Goal: Task Accomplishment & Management: Use online tool/utility

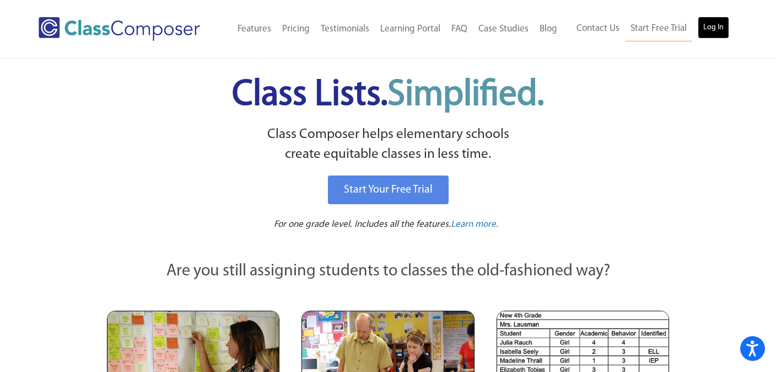
click at [708, 24] on link "Log In" at bounding box center [713, 28] width 31 height 22
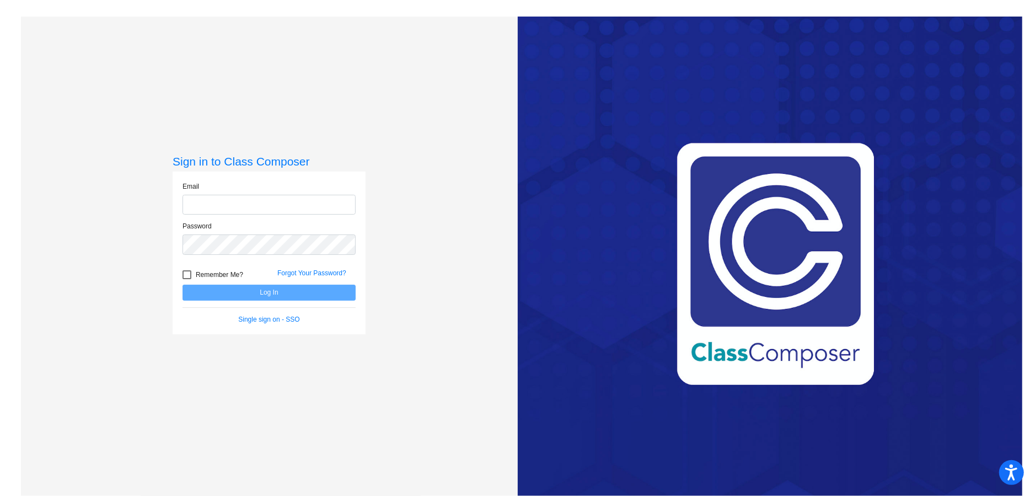
type input "[EMAIL_ADDRESS][DOMAIN_NAME]"
click at [267, 295] on button "Log In" at bounding box center [269, 293] width 173 height 16
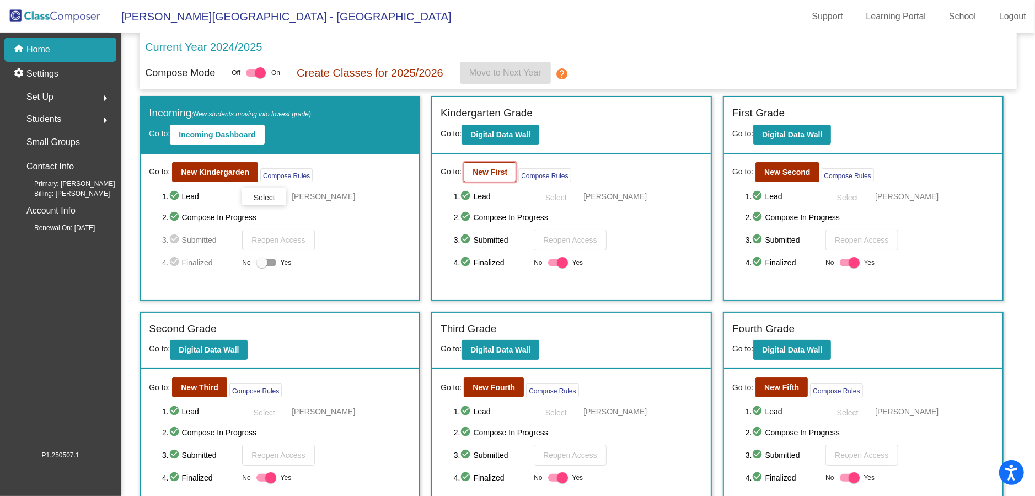
click at [486, 175] on b "New First" at bounding box center [490, 172] width 35 height 9
